Goal: Information Seeking & Learning: Learn about a topic

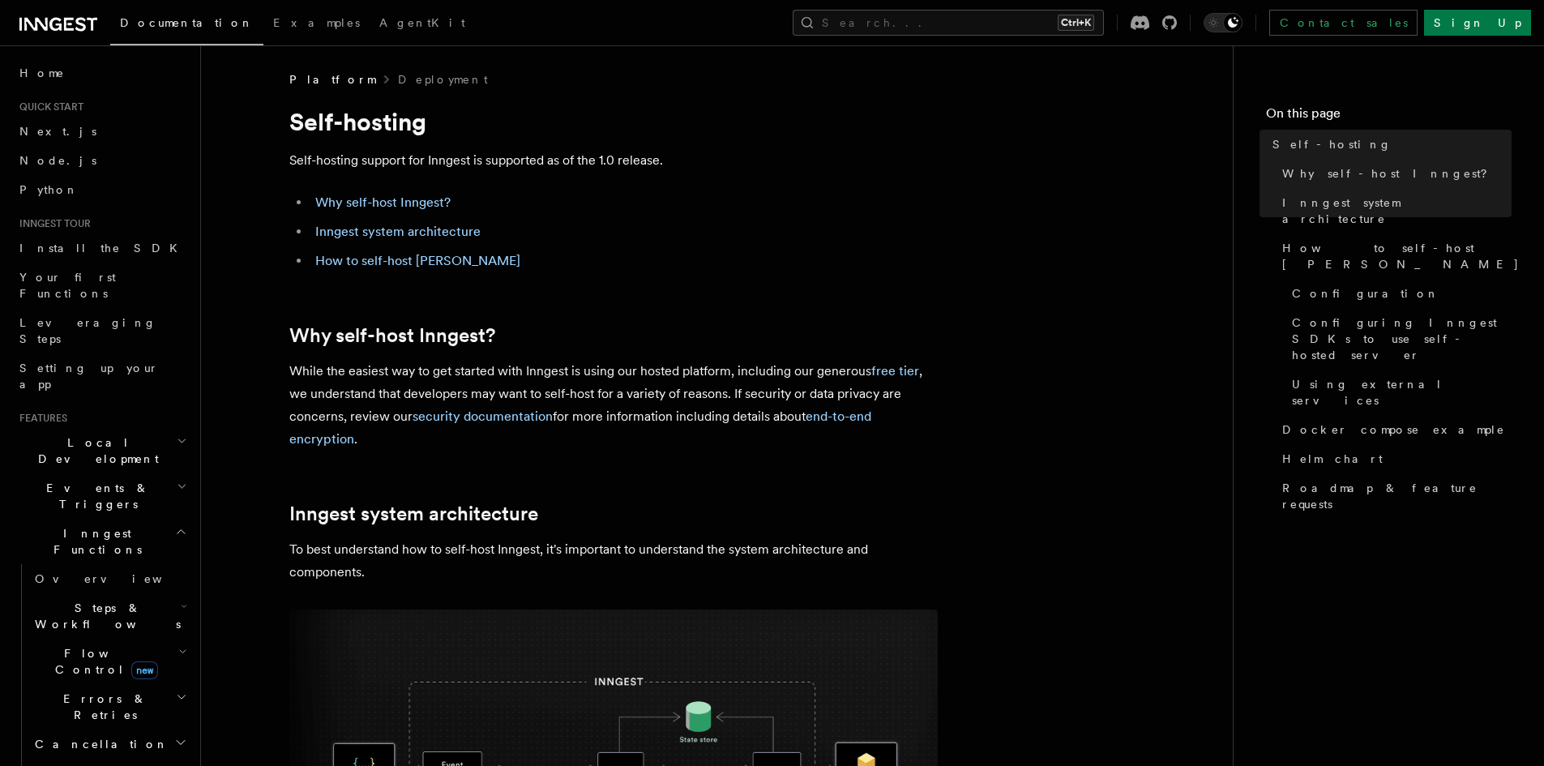
click at [67, 36] on div "Documentation Examples AgentKit Search... Ctrl+K Contact sales Sign Up" at bounding box center [772, 22] width 1544 height 45
click at [66, 23] on icon at bounding box center [58, 24] width 78 height 19
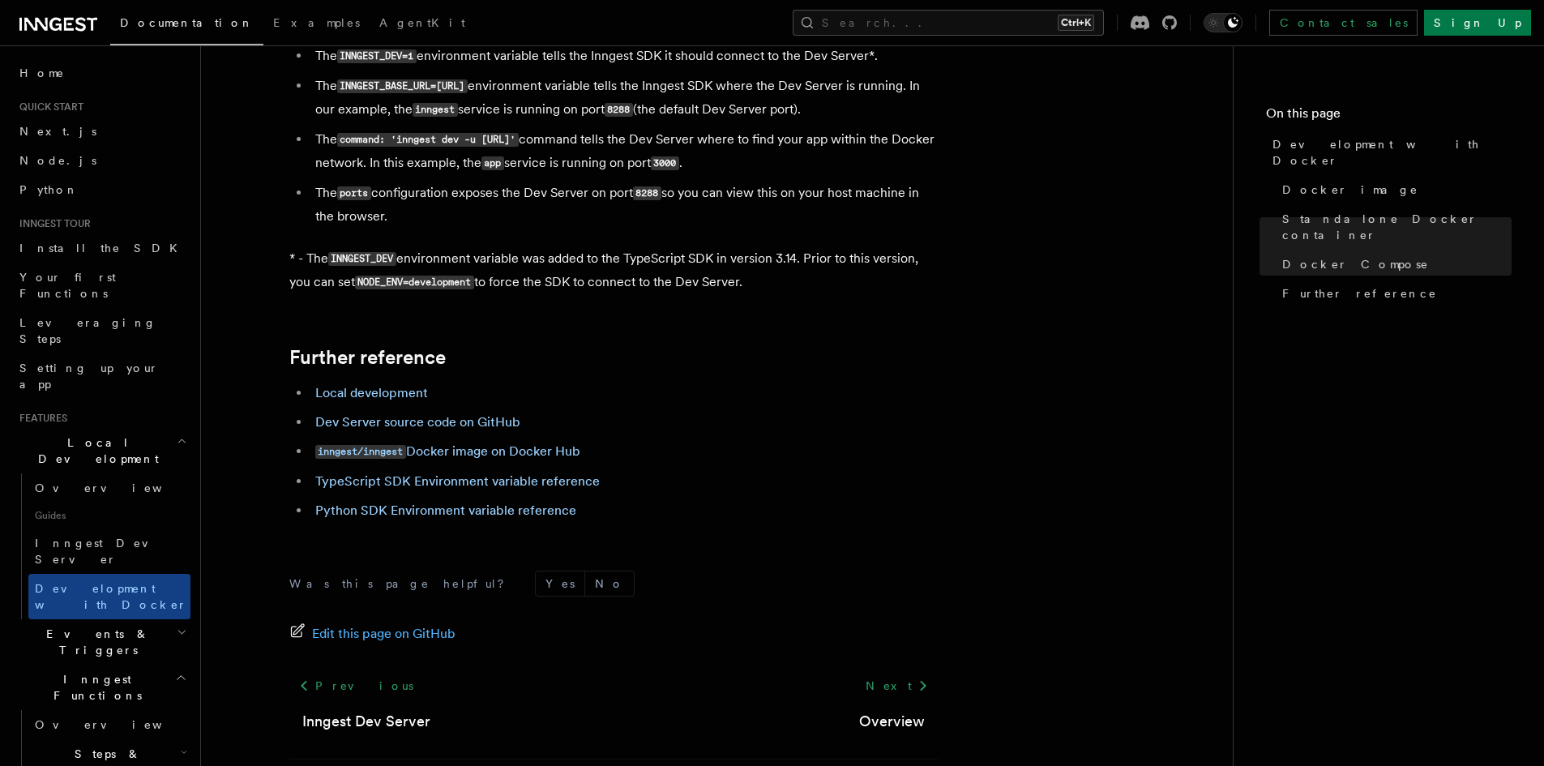
scroll to position [1613, 0]
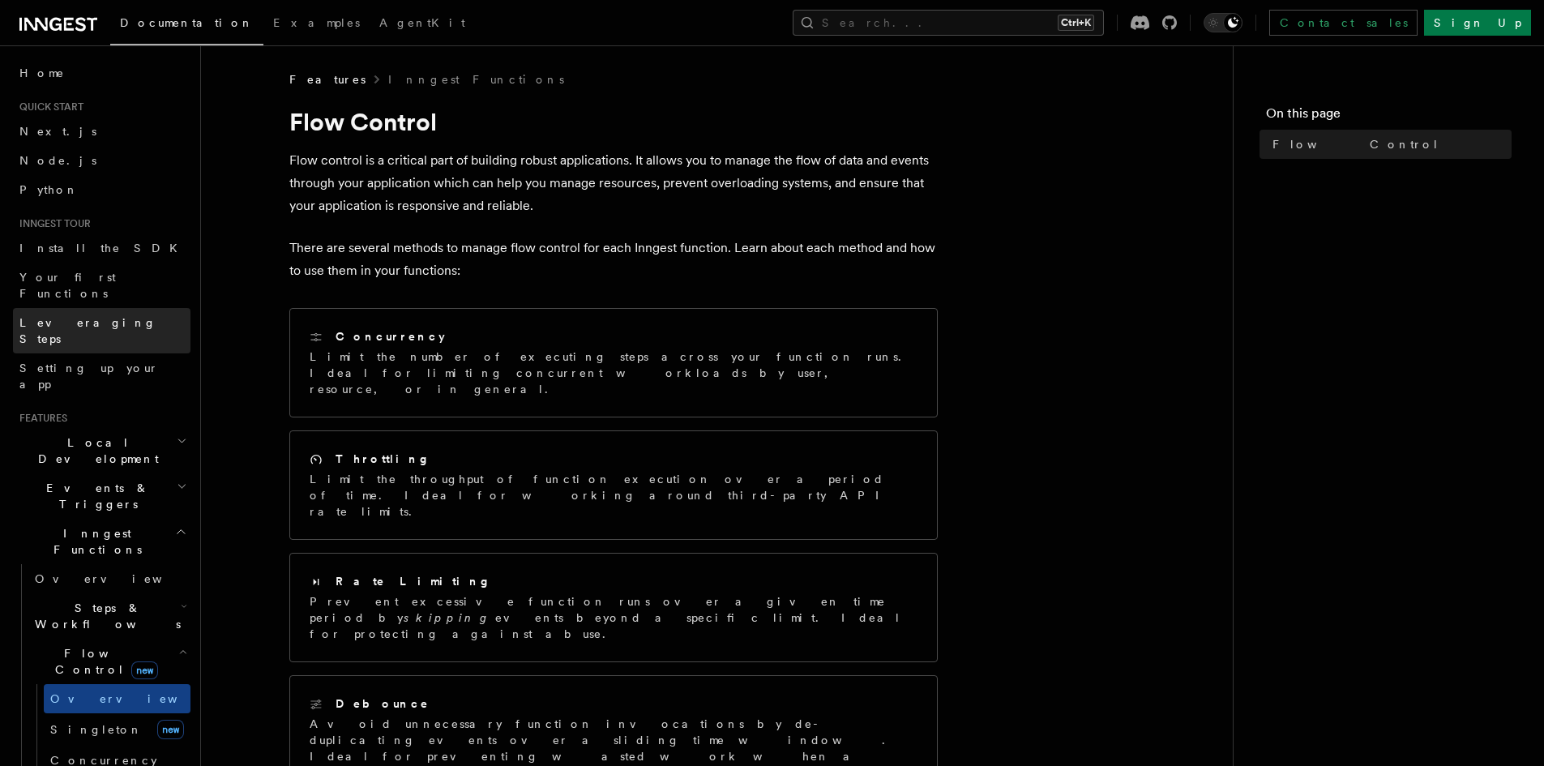
click at [75, 314] on link "Leveraging Steps" at bounding box center [101, 330] width 177 height 45
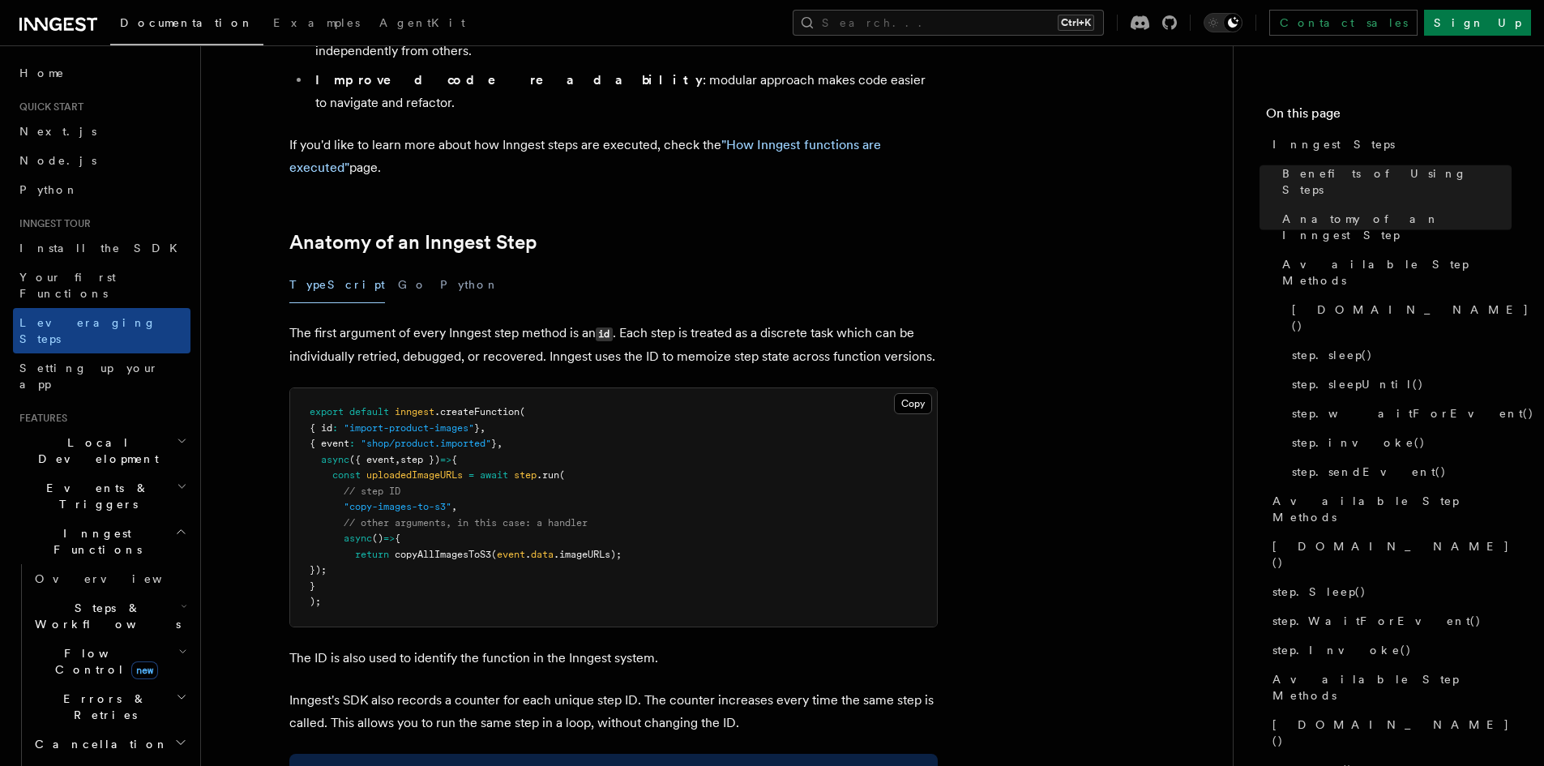
scroll to position [729, 0]
